Goal: Information Seeking & Learning: Learn about a topic

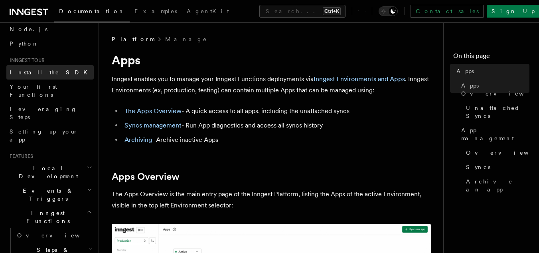
scroll to position [56, 0]
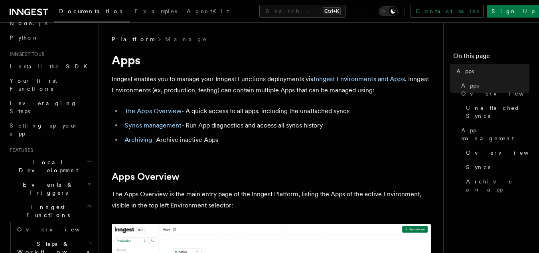
click at [32, 180] on span "Events & Triggers" at bounding box center [46, 188] width 81 height 16
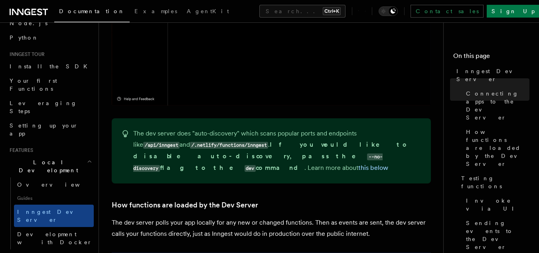
scroll to position [569, 0]
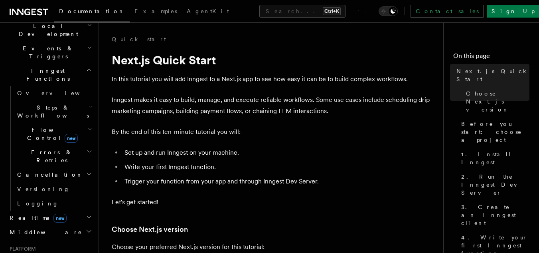
scroll to position [196, 0]
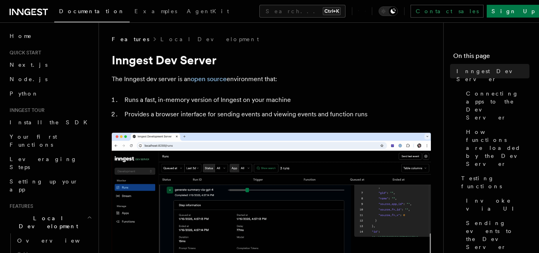
click at [55, 214] on span "Local Development" at bounding box center [46, 222] width 81 height 16
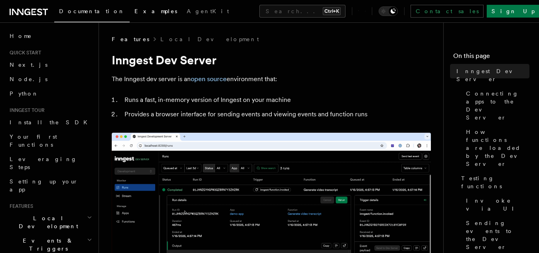
click at [130, 19] on link "Examples" at bounding box center [156, 11] width 52 height 19
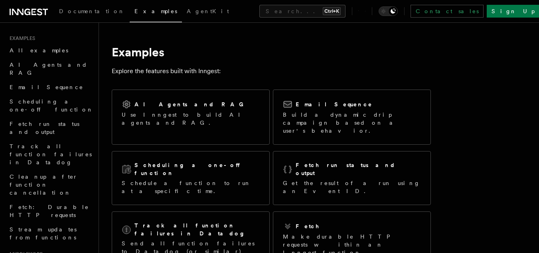
click at [135, 15] on link "Examples" at bounding box center [156, 12] width 52 height 20
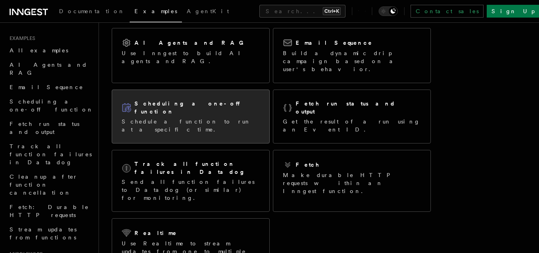
scroll to position [62, 0]
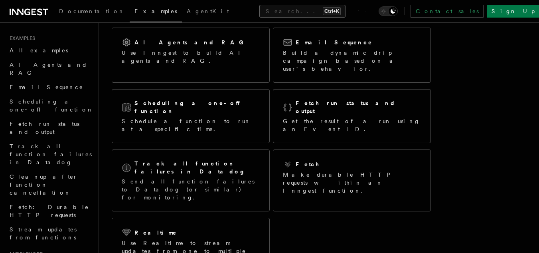
click at [260, 16] on button "Search... Ctrl+K" at bounding box center [303, 11] width 86 height 13
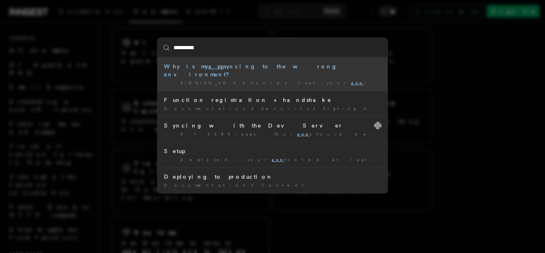
type input "**********"
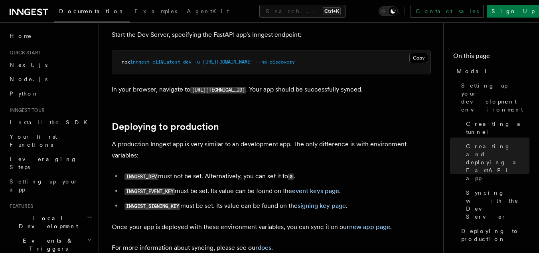
scroll to position [1072, 0]
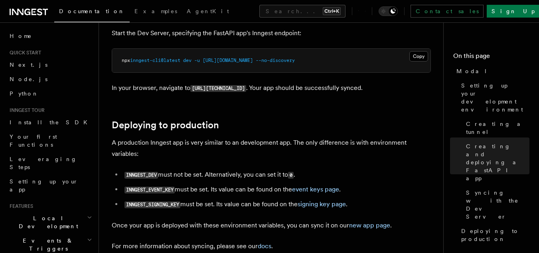
click at [32, 211] on h2 "Local Development" at bounding box center [49, 222] width 87 height 22
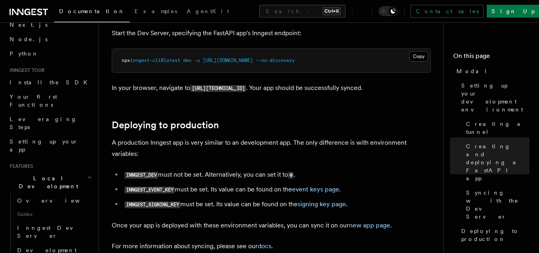
scroll to position [40, 0]
click at [35, 224] on span "Inngest Dev Server" at bounding box center [51, 231] width 68 height 14
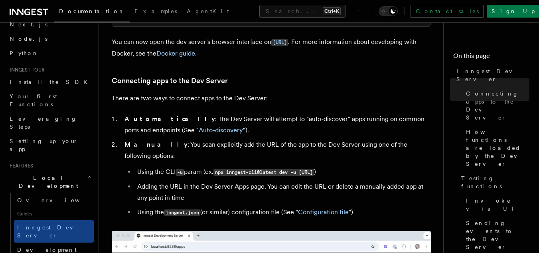
scroll to position [436, 0]
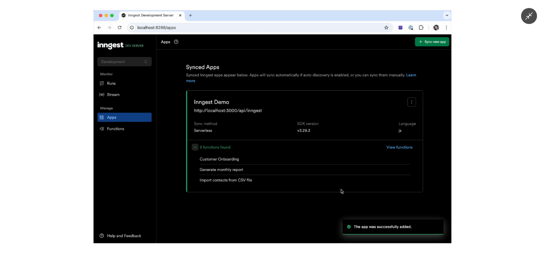
click at [536, 14] on button "Minimize image" at bounding box center [529, 16] width 16 height 16
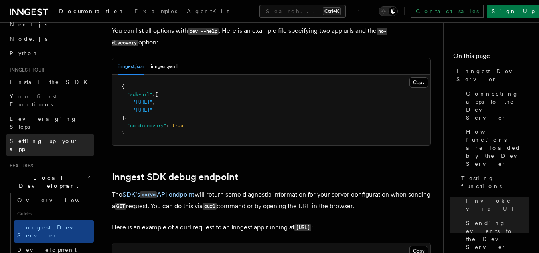
scroll to position [0, 0]
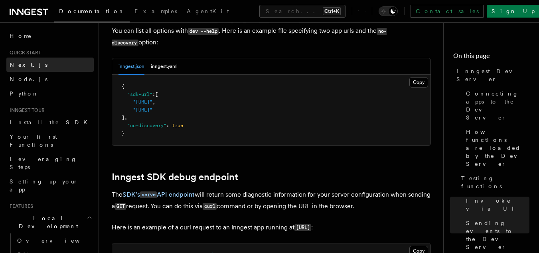
click at [21, 67] on span "Next.js" at bounding box center [29, 64] width 38 height 6
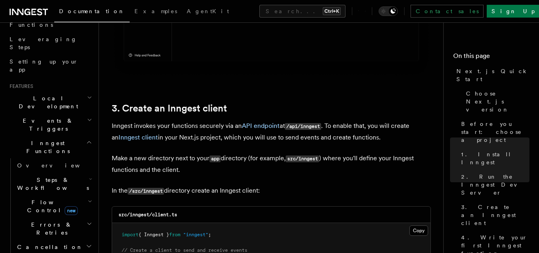
scroll to position [873, 0]
